Goal: Book appointment/travel/reservation

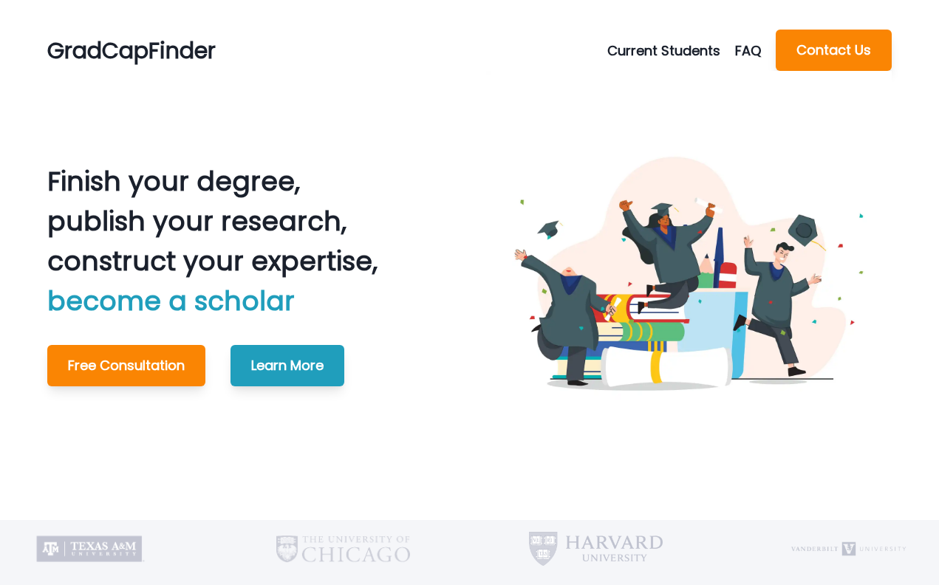
click at [682, 48] on button "Current Students" at bounding box center [671, 51] width 128 height 20
click at [648, 81] on button "Schedule Meeting" at bounding box center [681, 86] width 164 height 27
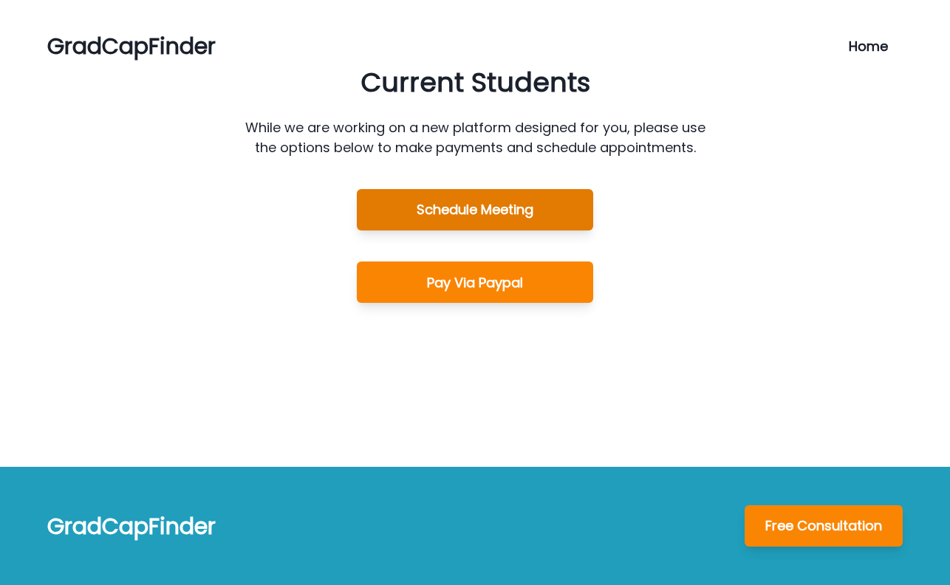
click at [484, 213] on button "Schedule Meeting" at bounding box center [475, 209] width 236 height 41
